Goal: Information Seeking & Learning: Understand process/instructions

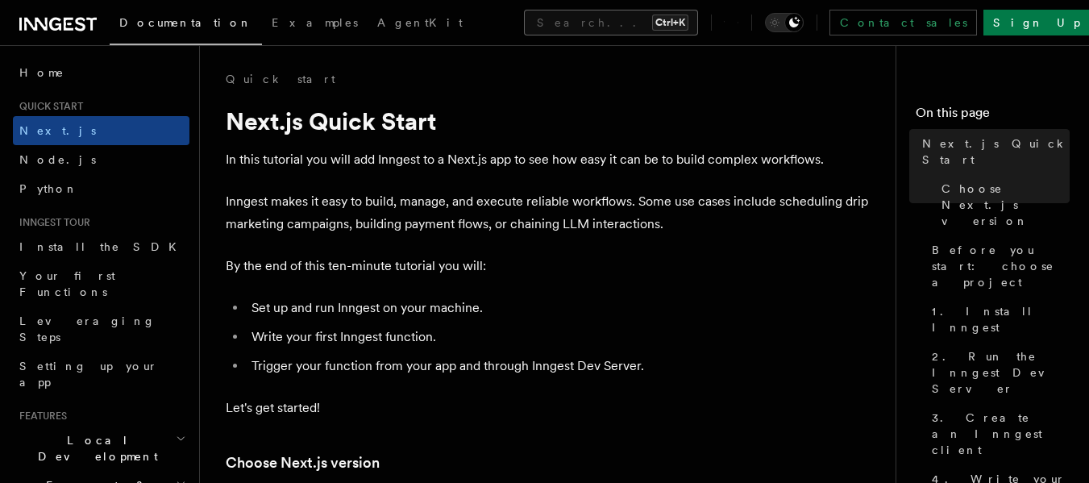
click at [561, 21] on button "Search... Ctrl+K" at bounding box center [611, 23] width 174 height 26
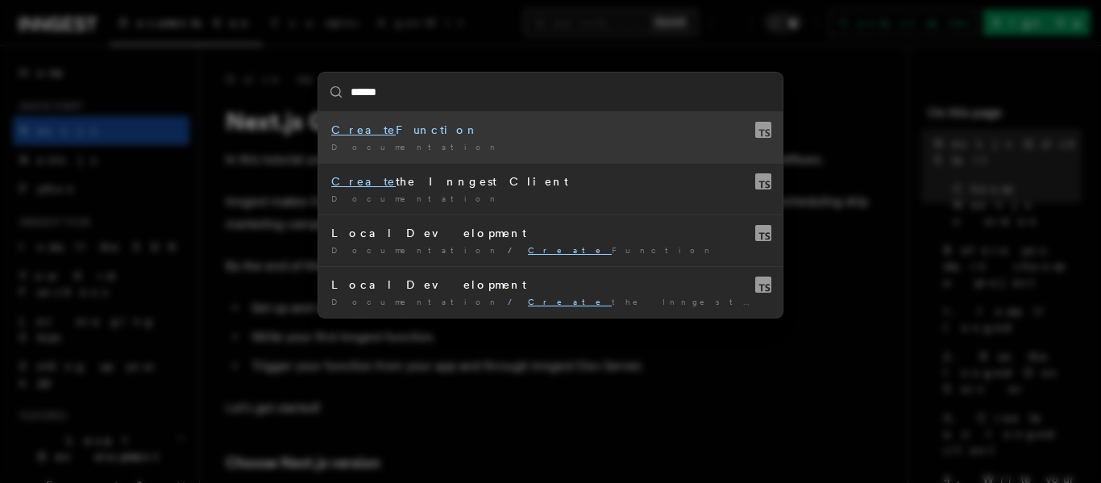
type input "******"
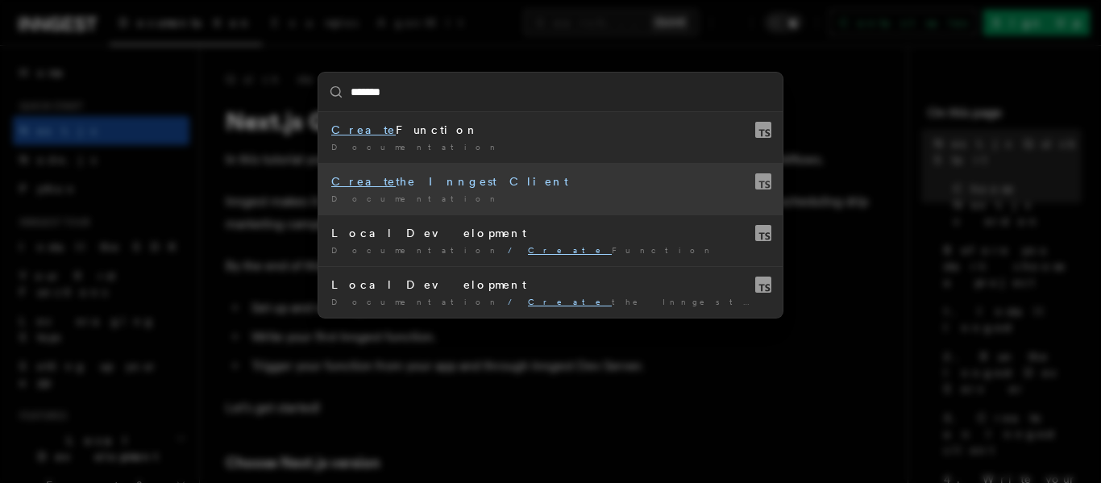
click at [420, 182] on div "Create the Inngest Client" at bounding box center [550, 181] width 439 height 16
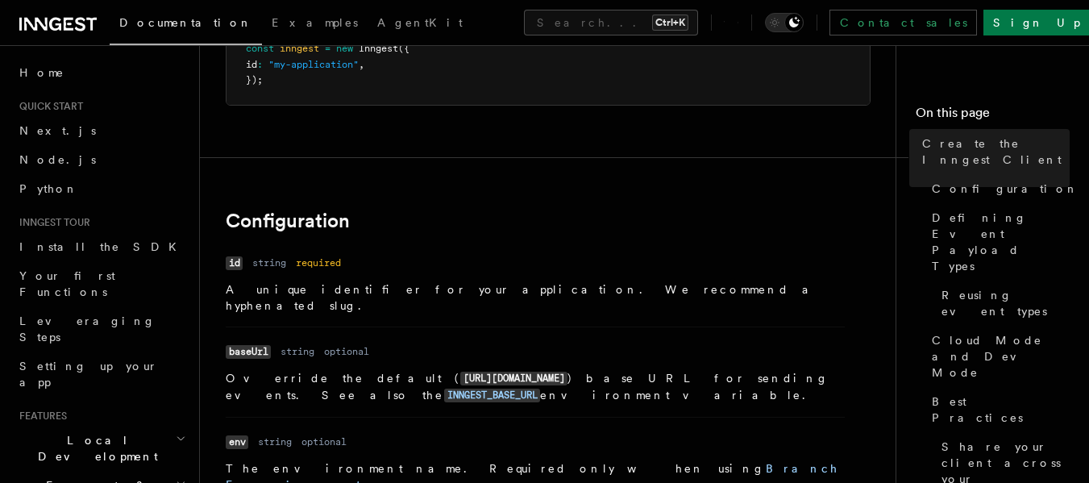
scroll to position [81, 0]
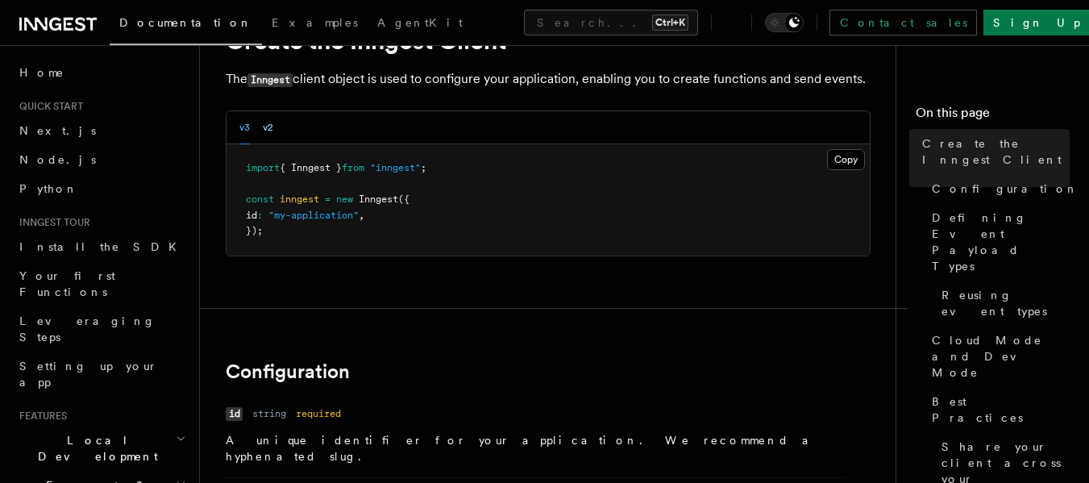
click at [272, 135] on button "v2" at bounding box center [268, 127] width 10 height 33
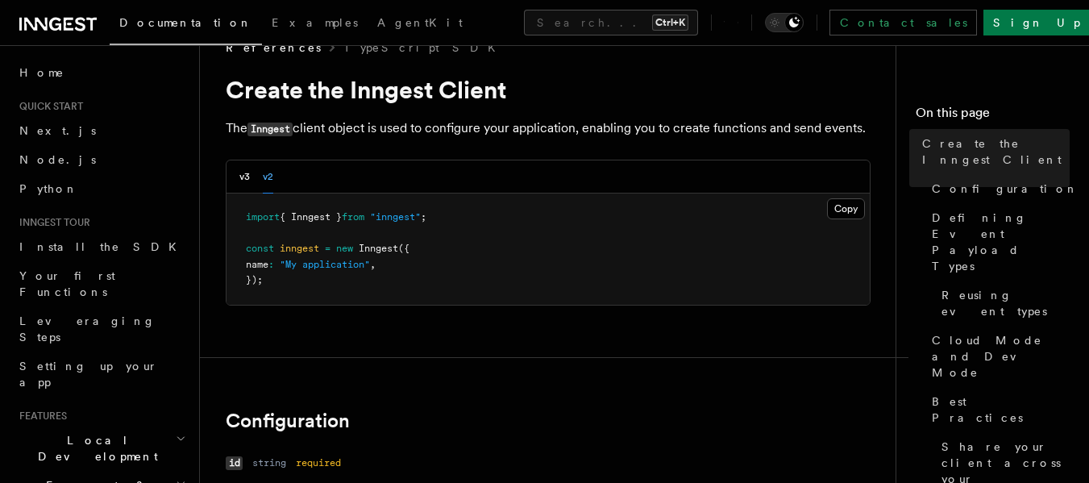
scroll to position [0, 0]
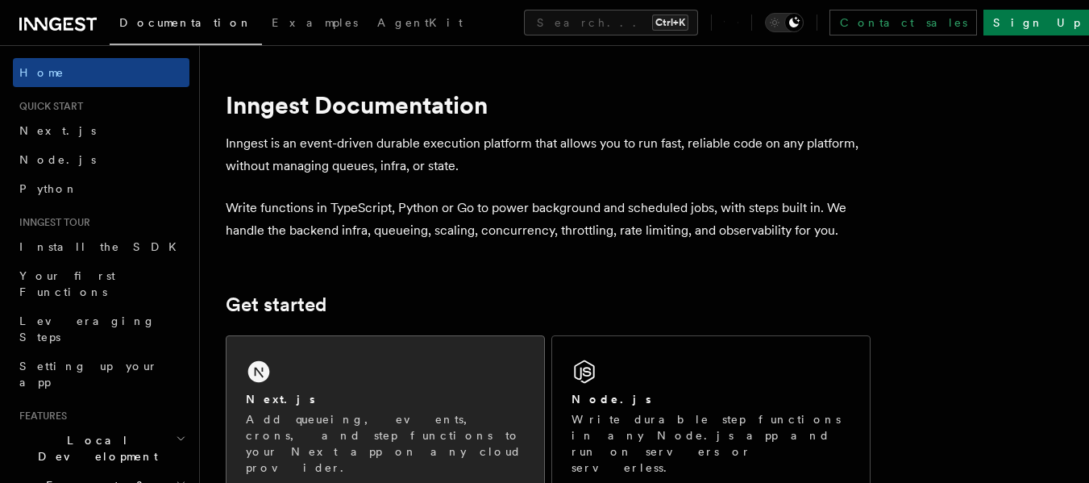
scroll to position [161, 0]
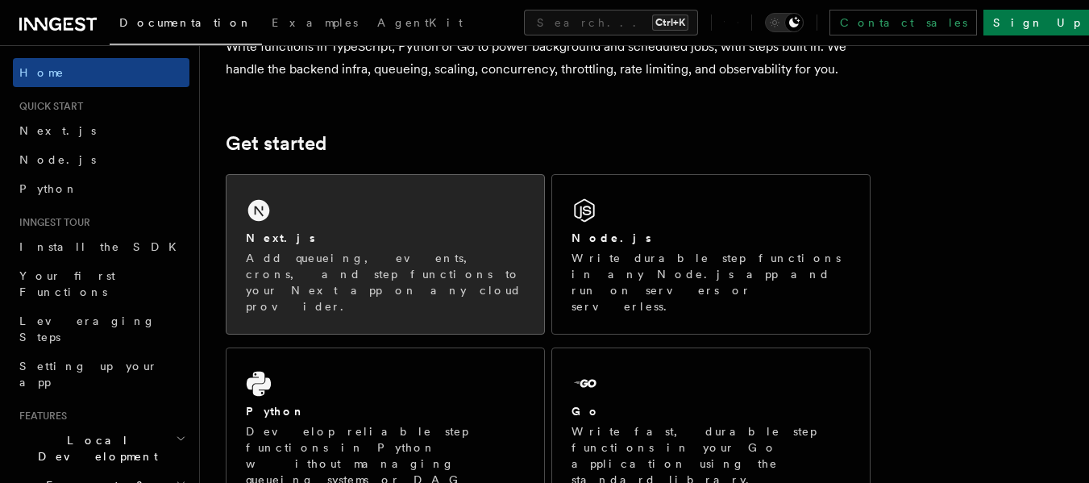
drag, startPoint x: 0, startPoint y: 0, endPoint x: 346, endPoint y: 204, distance: 401.5
click at [346, 204] on div "Next.js Add queueing, events, crons, and step functions to your Next app on any…" at bounding box center [386, 254] width 318 height 159
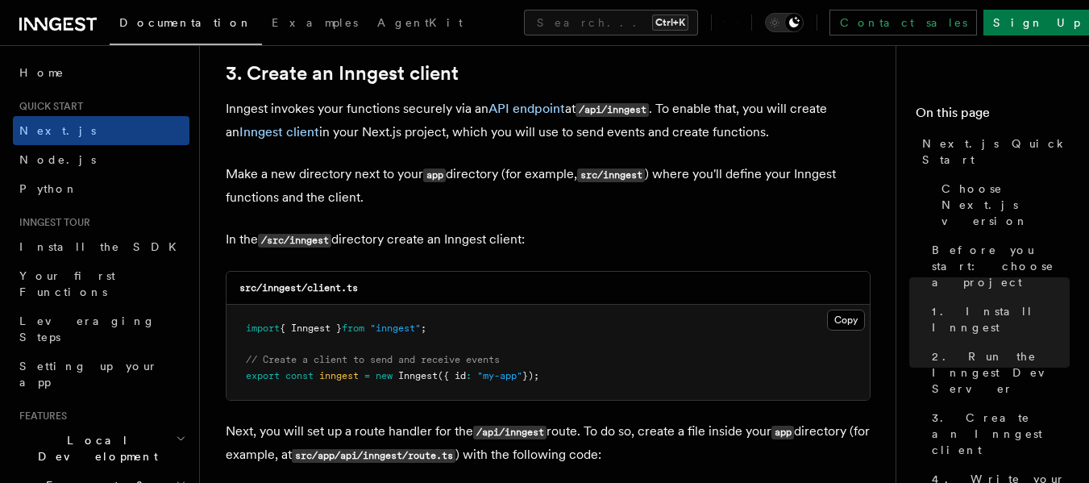
scroll to position [2015, 0]
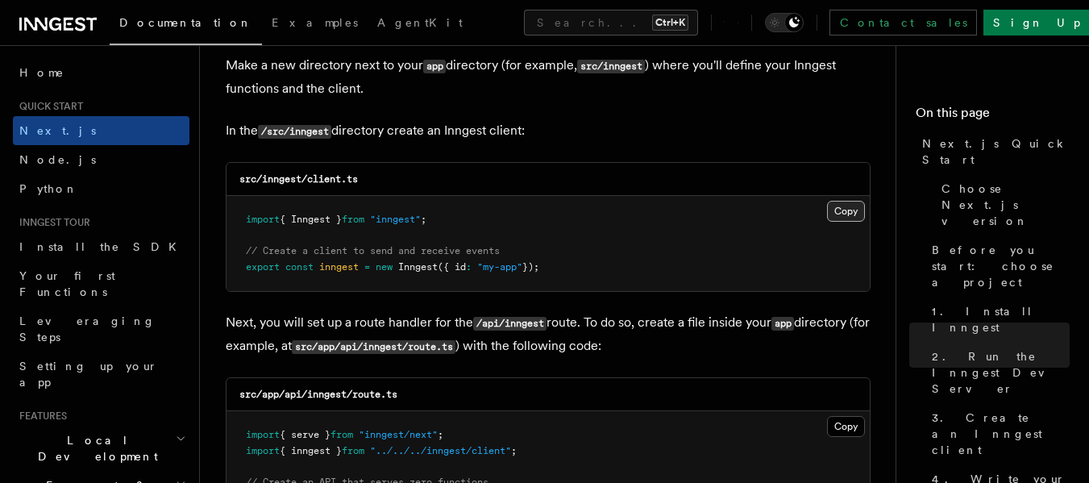
click at [849, 210] on button "Copy Copied" at bounding box center [846, 211] width 38 height 21
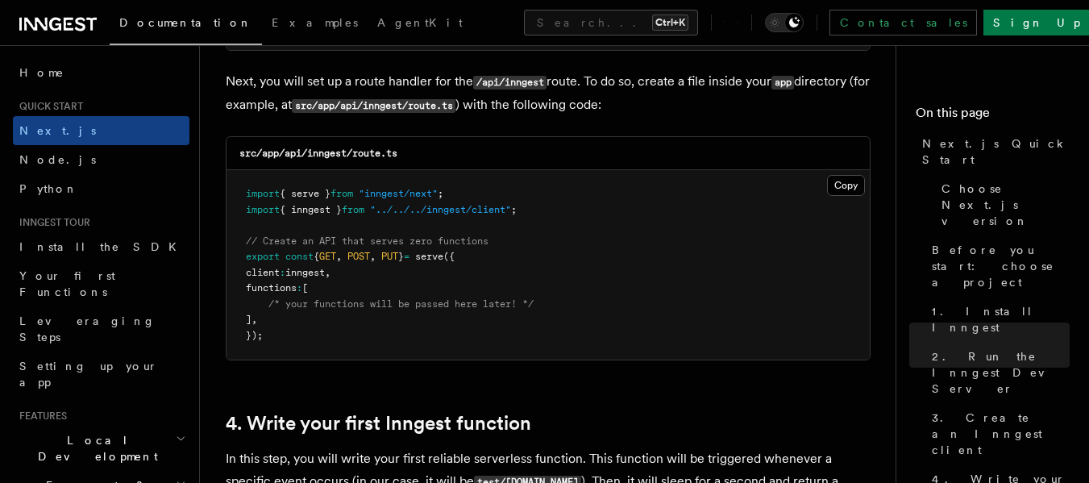
scroll to position [2257, 0]
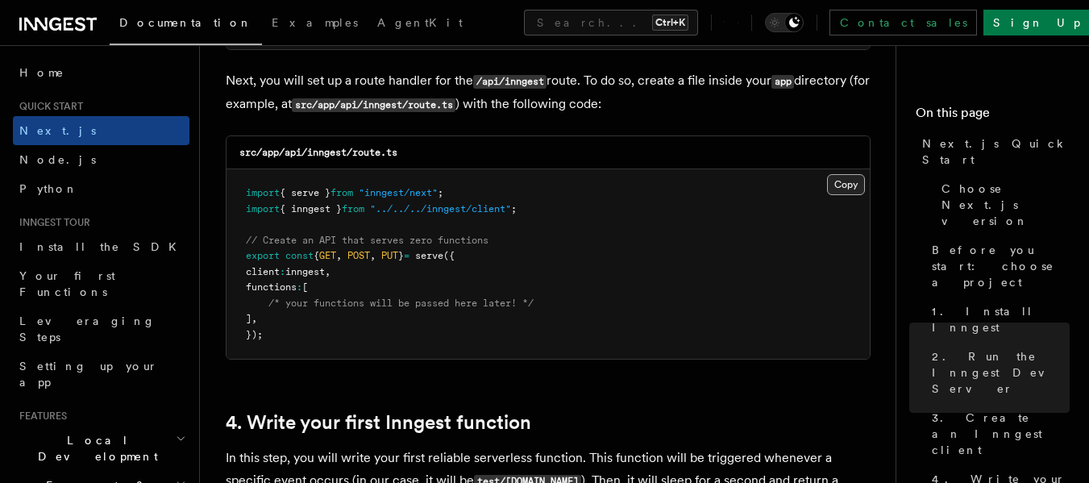
click at [852, 184] on button "Copy Copied" at bounding box center [846, 184] width 38 height 21
